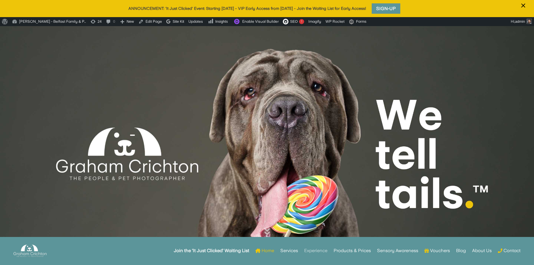
click at [310, 249] on link "Experience" at bounding box center [315, 251] width 23 height 22
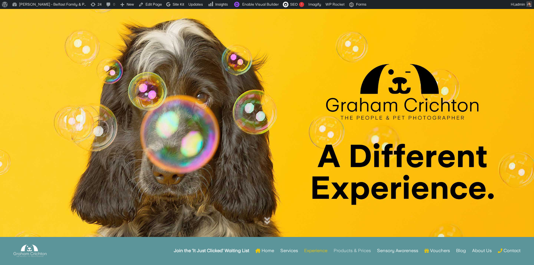
scroll to position [28, 0]
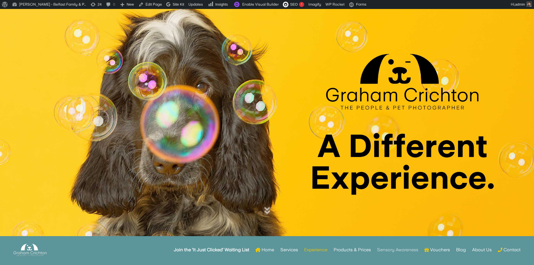
click at [394, 250] on link "Sensory Awareness" at bounding box center [397, 250] width 41 height 22
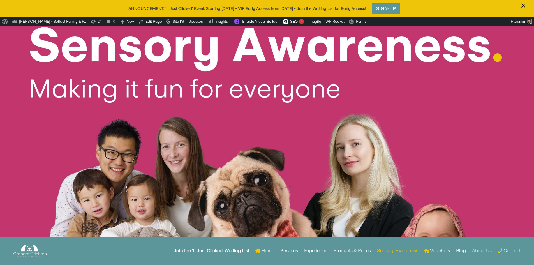
click at [480, 249] on link "About Us" at bounding box center [482, 251] width 20 height 22
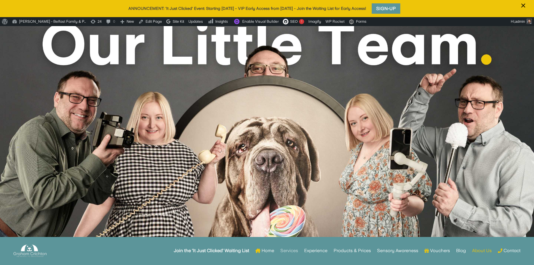
click at [287, 251] on link "Services" at bounding box center [289, 251] width 18 height 22
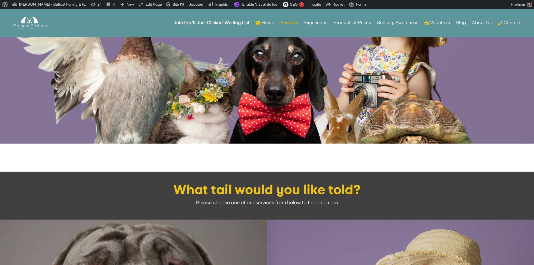
scroll to position [280, 0]
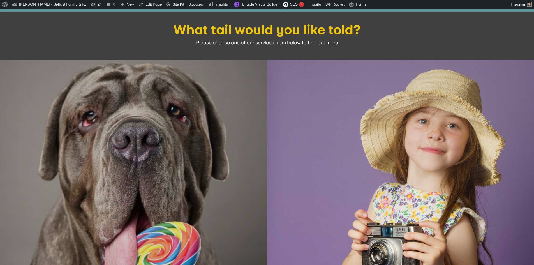
click at [199, 193] on img at bounding box center [133, 193] width 267 height 267
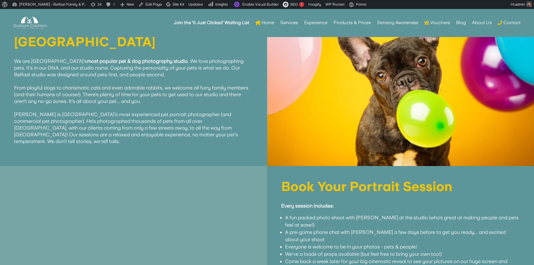
scroll to position [308, 0]
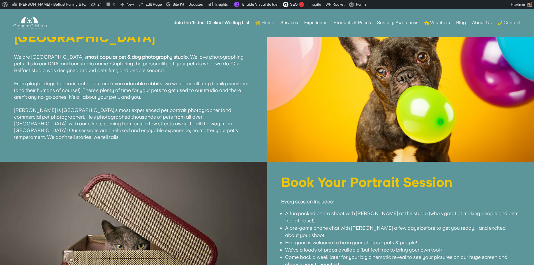
click at [266, 22] on link "Home" at bounding box center [264, 23] width 19 height 22
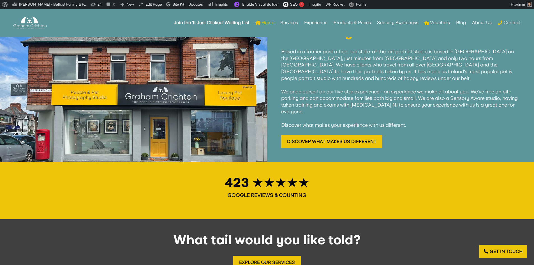
scroll to position [466, 0]
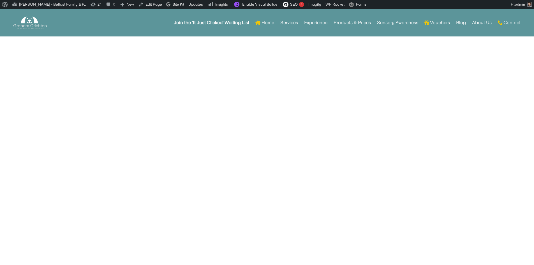
scroll to position [269, 0]
